Goal: Information Seeking & Learning: Learn about a topic

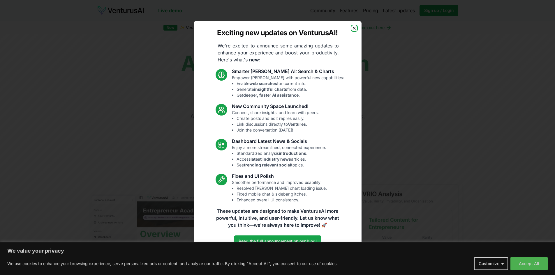
click at [356, 28] on icon "button" at bounding box center [354, 28] width 5 height 5
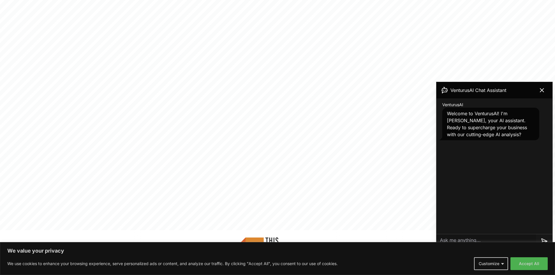
scroll to position [204, 0]
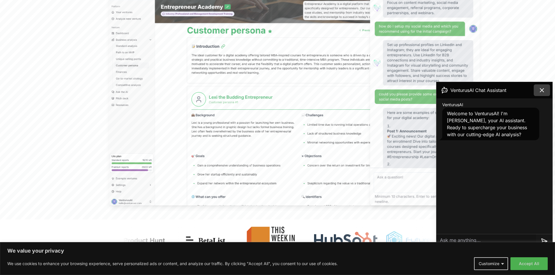
click at [542, 87] on icon at bounding box center [542, 90] width 7 height 7
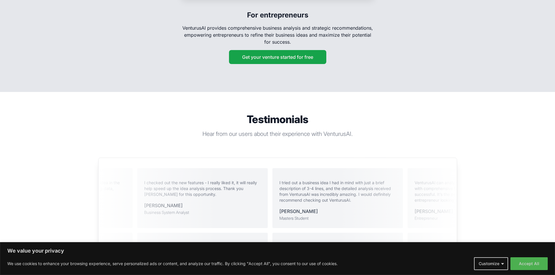
scroll to position [1137, 0]
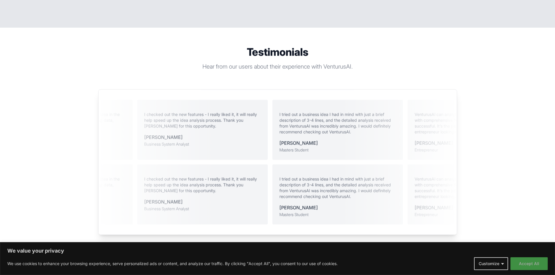
click at [537, 269] on button "Accept All" at bounding box center [529, 264] width 37 height 13
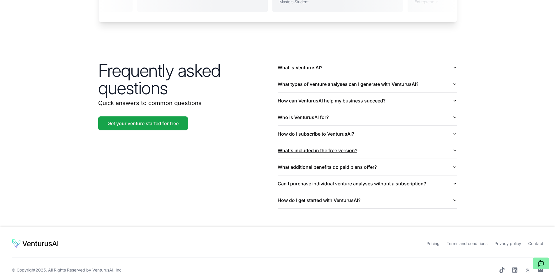
scroll to position [1351, 0]
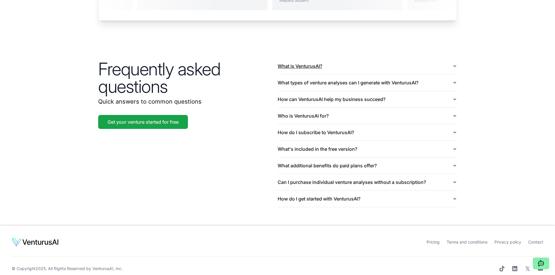
click at [304, 61] on button "What is VenturusAI?" at bounding box center [368, 66] width 180 height 16
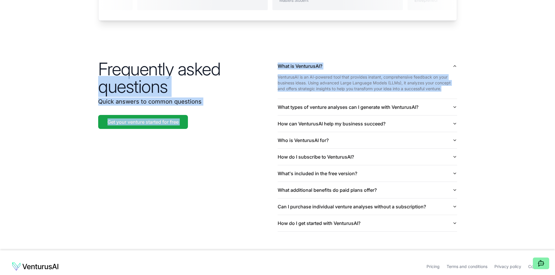
drag, startPoint x: 444, startPoint y: 80, endPoint x: 275, endPoint y: 69, distance: 169.4
click at [275, 69] on div "Frequently asked questions Quick answers to common questions Get your venture s…" at bounding box center [277, 144] width 373 height 211
click at [292, 74] on p "VenturusAI is an AI-powered tool that provides instant, comprehensive feedback …" at bounding box center [368, 82] width 180 height 17
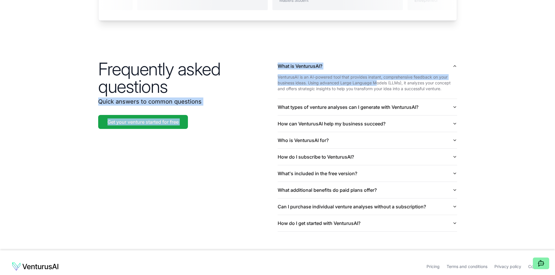
drag, startPoint x: 272, startPoint y: 71, endPoint x: 378, endPoint y: 78, distance: 106.9
click at [378, 78] on div "Frequently asked questions Quick answers to common questions Get your venture s…" at bounding box center [277, 144] width 373 height 211
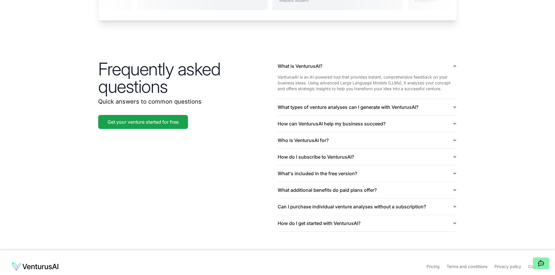
click at [381, 78] on p "VenturusAI is an AI-powered tool that provides instant, comprehensive feedback …" at bounding box center [368, 82] width 180 height 17
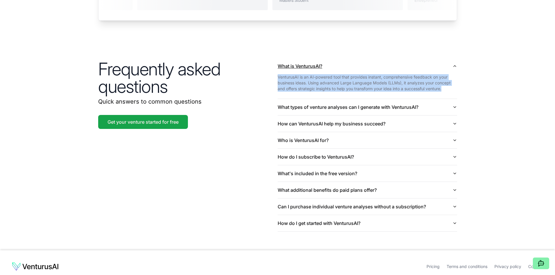
drag, startPoint x: 444, startPoint y: 84, endPoint x: 279, endPoint y: 65, distance: 165.1
click at [279, 65] on div "What is VenturusAI? VenturusAI is an AI-powered tool that provides instant, com…" at bounding box center [368, 78] width 180 height 41
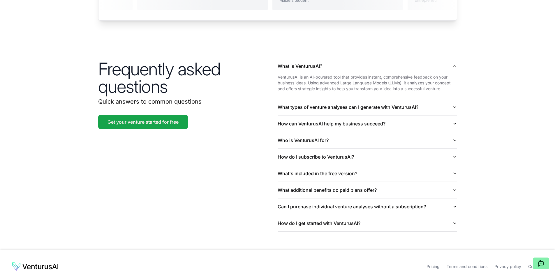
click at [273, 58] on div "Frequently asked questions Quick answers to common questions Get your venture s…" at bounding box center [188, 93] width 180 height 71
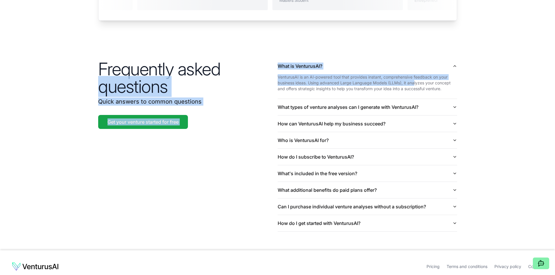
drag, startPoint x: 270, startPoint y: 55, endPoint x: 415, endPoint y: 74, distance: 146.1
click at [415, 74] on div "Frequently asked questions Quick answers to common questions Get your venture s…" at bounding box center [277, 144] width 373 height 211
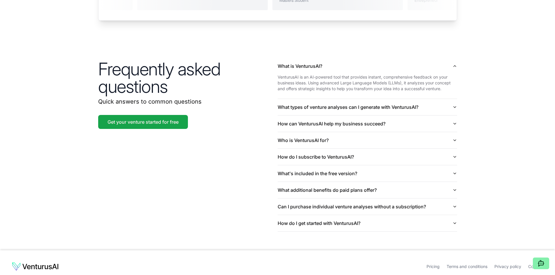
click at [451, 80] on p "VenturusAI is an AI-powered tool that provides instant, comprehensive feedback …" at bounding box center [368, 82] width 180 height 17
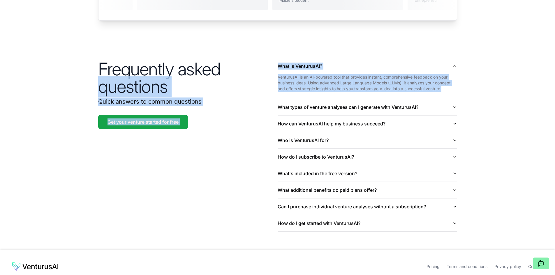
drag, startPoint x: 461, startPoint y: 82, endPoint x: 274, endPoint y: 54, distance: 188.5
click at [274, 54] on div "Frequently asked questions Quick answers to common questions Get your venture s…" at bounding box center [277, 144] width 373 height 211
click at [222, 60] on h2 "Frequently asked questions" at bounding box center [188, 77] width 180 height 35
